Goal: Check status

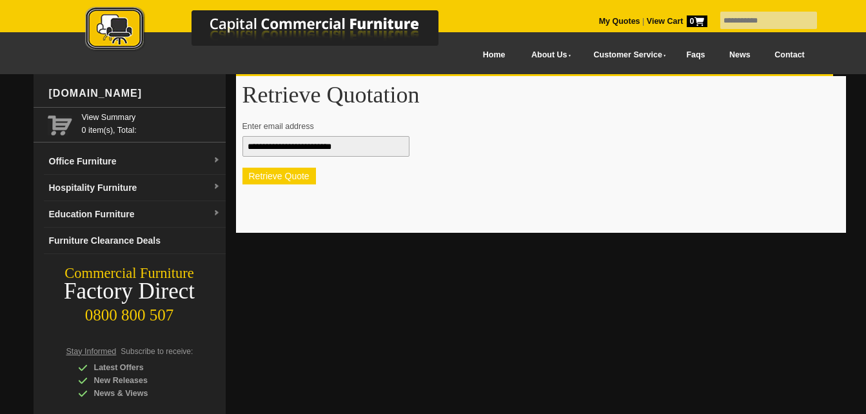
click at [286, 176] on button "Retrieve Quote" at bounding box center [280, 176] width 74 height 17
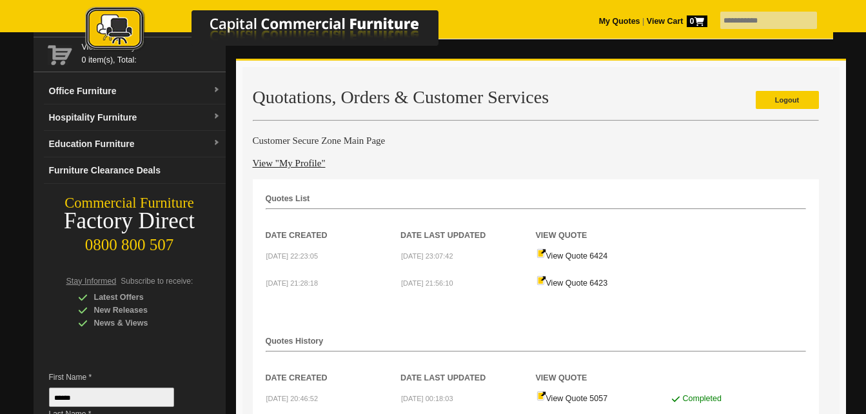
scroll to position [129, 0]
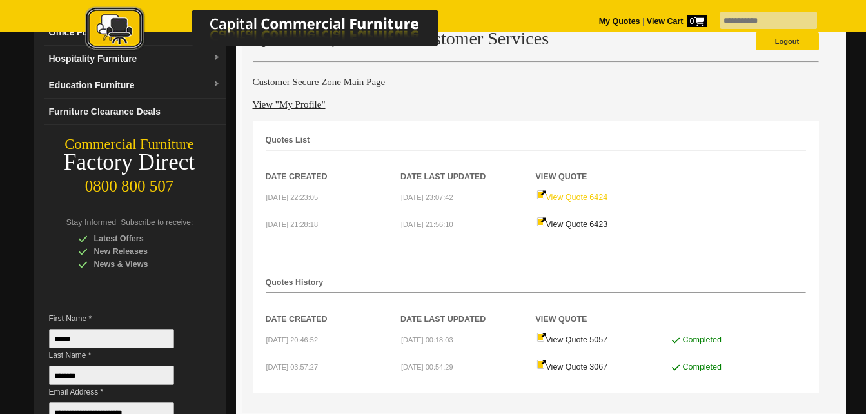
click at [579, 197] on link "View Quote 6424" at bounding box center [573, 197] width 72 height 9
